Goal: Entertainment & Leisure: Consume media (video, audio)

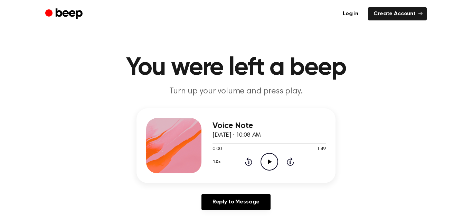
click at [273, 163] on icon "Play Audio" at bounding box center [270, 162] width 18 height 18
click at [273, 163] on icon "Pause Audio" at bounding box center [270, 162] width 18 height 18
drag, startPoint x: 247, startPoint y: 143, endPoint x: 211, endPoint y: 144, distance: 36.6
click at [211, 144] on div "Voice Note [DATE] · 10:08 AM 0:05 1:49 Your browser does not support the [objec…" at bounding box center [236, 145] width 199 height 75
drag, startPoint x: 214, startPoint y: 144, endPoint x: 207, endPoint y: 144, distance: 6.9
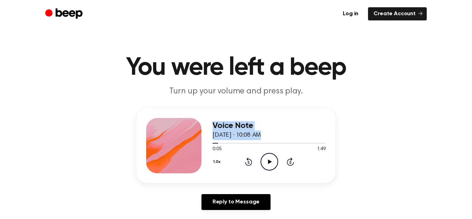
click at [207, 144] on div "Voice Note [DATE] · 10:08 AM 0:05 1:49 Your browser does not support the [objec…" at bounding box center [236, 145] width 199 height 75
click at [212, 147] on div "Voice Note [DATE] · 10:08 AM 0:05 1:49 Your browser does not support the [objec…" at bounding box center [236, 145] width 199 height 75
click at [213, 143] on span at bounding box center [216, 143] width 6 height 6
click at [274, 165] on icon "Play Audio" at bounding box center [270, 162] width 18 height 18
click at [273, 164] on icon "Pause Audio" at bounding box center [270, 162] width 18 height 18
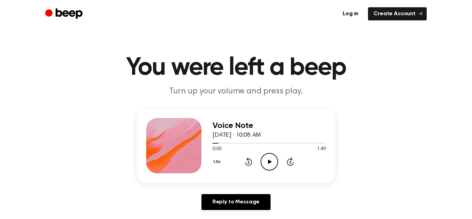
click at [273, 164] on icon "Play Audio" at bounding box center [270, 162] width 18 height 18
click at [273, 164] on icon "Pause Audio" at bounding box center [270, 162] width 18 height 18
click at [273, 164] on icon "Play Audio" at bounding box center [270, 162] width 18 height 18
click at [270, 160] on icon "Play Audio" at bounding box center [270, 162] width 18 height 18
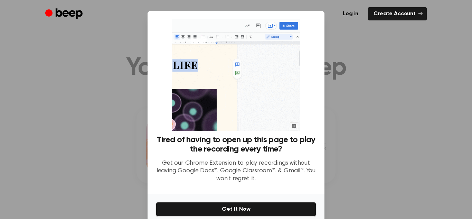
click at [343, 82] on div at bounding box center [236, 109] width 472 height 219
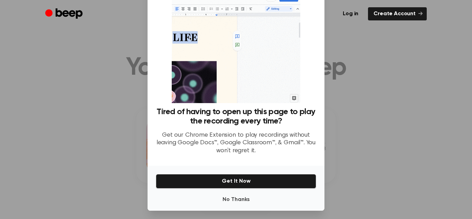
scroll to position [27, 0]
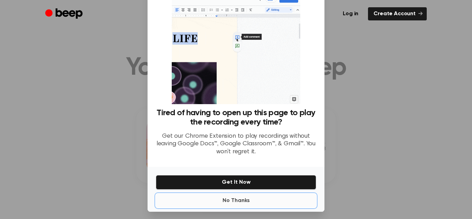
click at [240, 205] on button "No Thanks" at bounding box center [236, 201] width 160 height 14
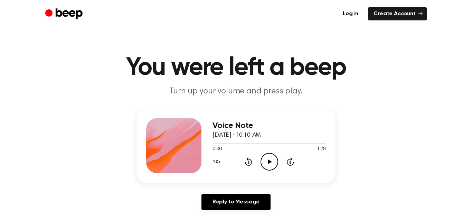
click at [264, 166] on icon "Play Audio" at bounding box center [270, 162] width 18 height 18
click at [274, 159] on icon "Pause Audio" at bounding box center [270, 162] width 18 height 18
click at [262, 140] on div at bounding box center [269, 143] width 113 height 6
click at [268, 159] on icon at bounding box center [270, 161] width 4 height 4
click at [273, 163] on icon "Play Audio" at bounding box center [270, 162] width 18 height 18
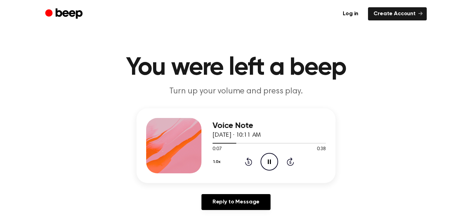
click at [269, 163] on icon "Pause Audio" at bounding box center [270, 162] width 18 height 18
click at [275, 165] on icon "Play Audio" at bounding box center [270, 162] width 18 height 18
click at [268, 160] on icon at bounding box center [269, 161] width 3 height 4
click at [270, 157] on icon "Play Audio" at bounding box center [270, 162] width 18 height 18
